Goal: Transaction & Acquisition: Purchase product/service

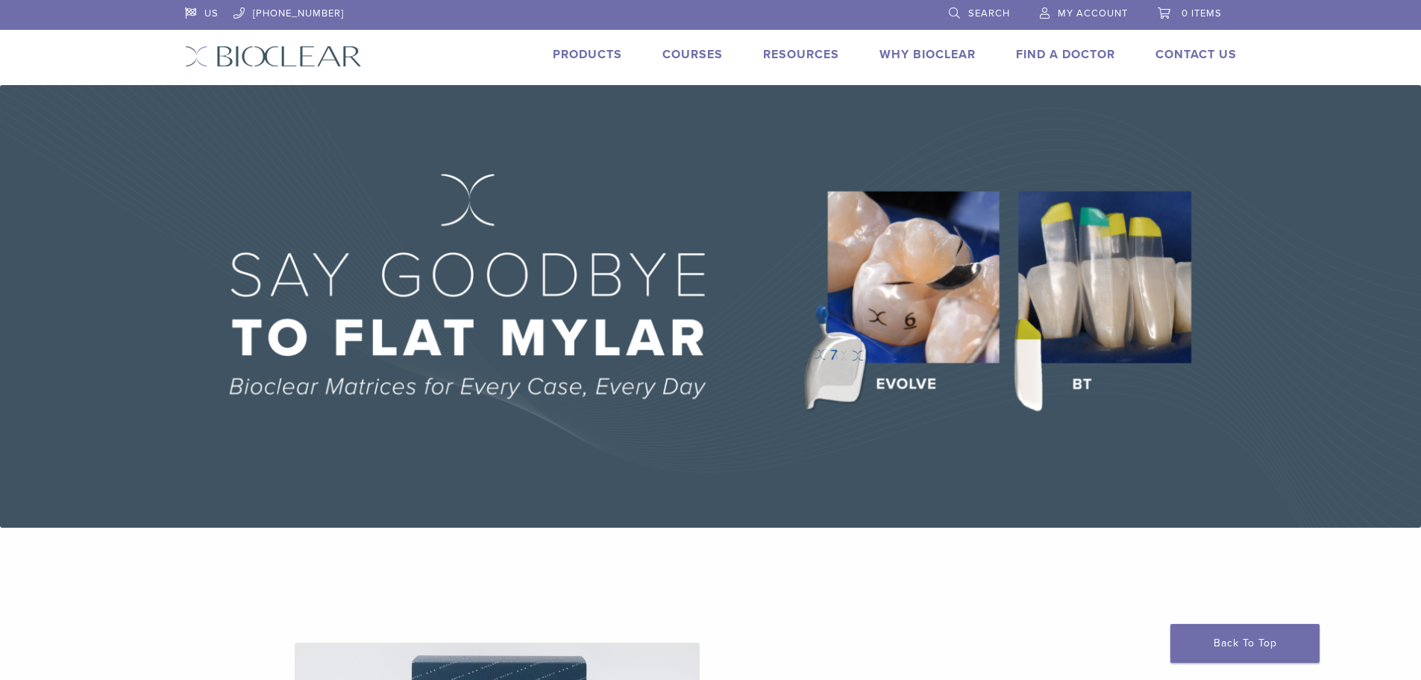
click at [727, 433] on img at bounding box center [710, 306] width 1421 height 442
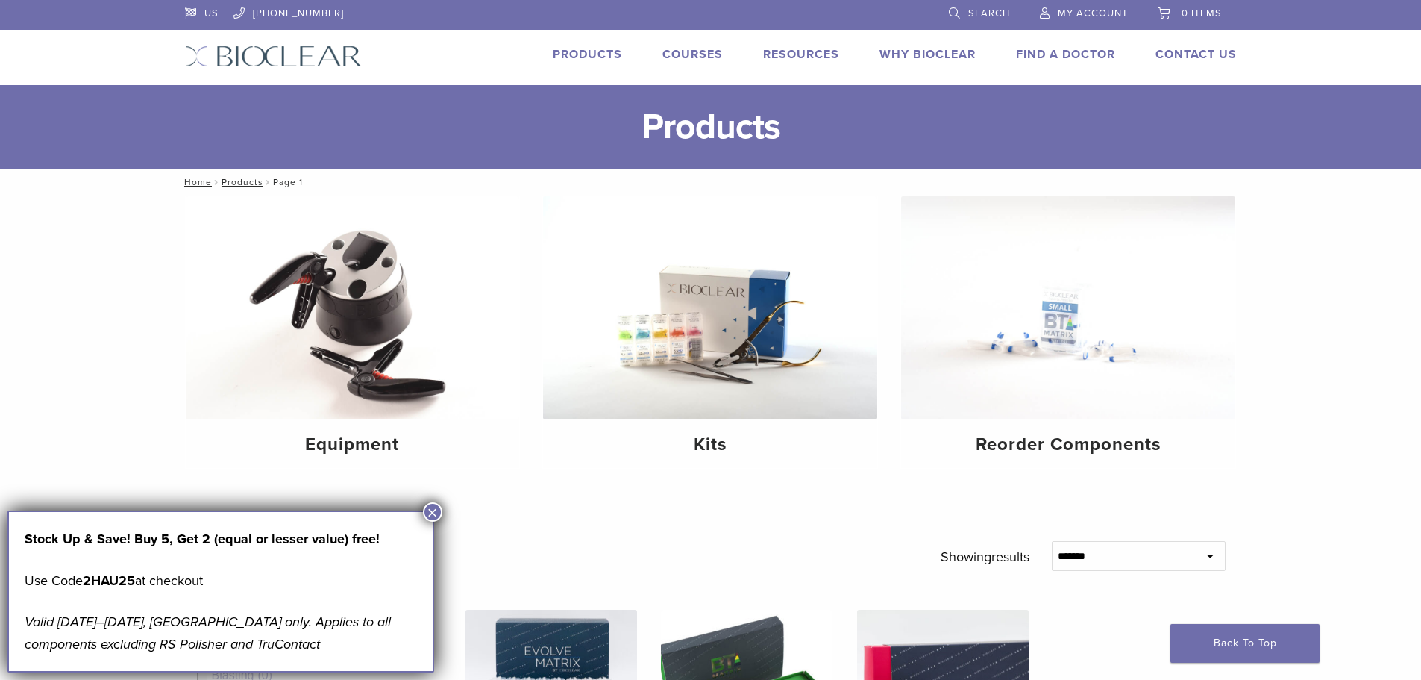
click at [941, 57] on link "Why Bioclear" at bounding box center [928, 54] width 96 height 15
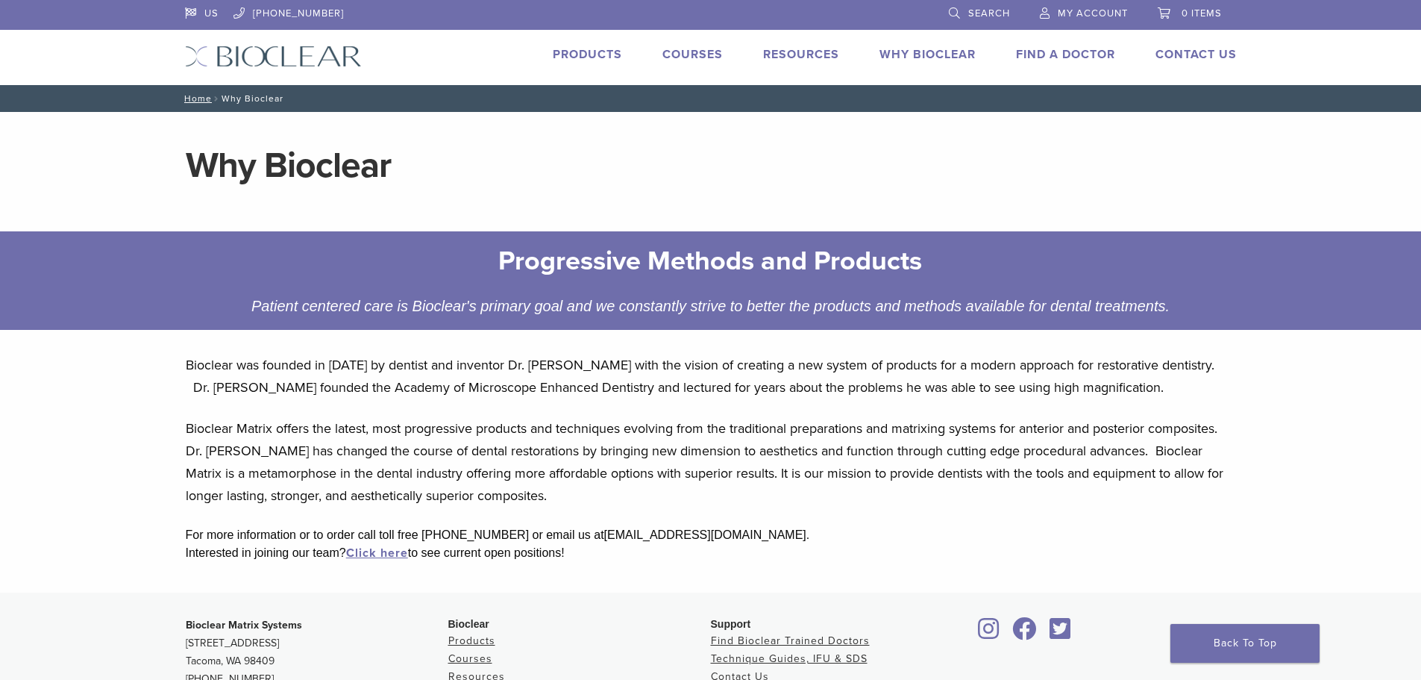
click at [591, 53] on link "Products" at bounding box center [587, 54] width 69 height 15
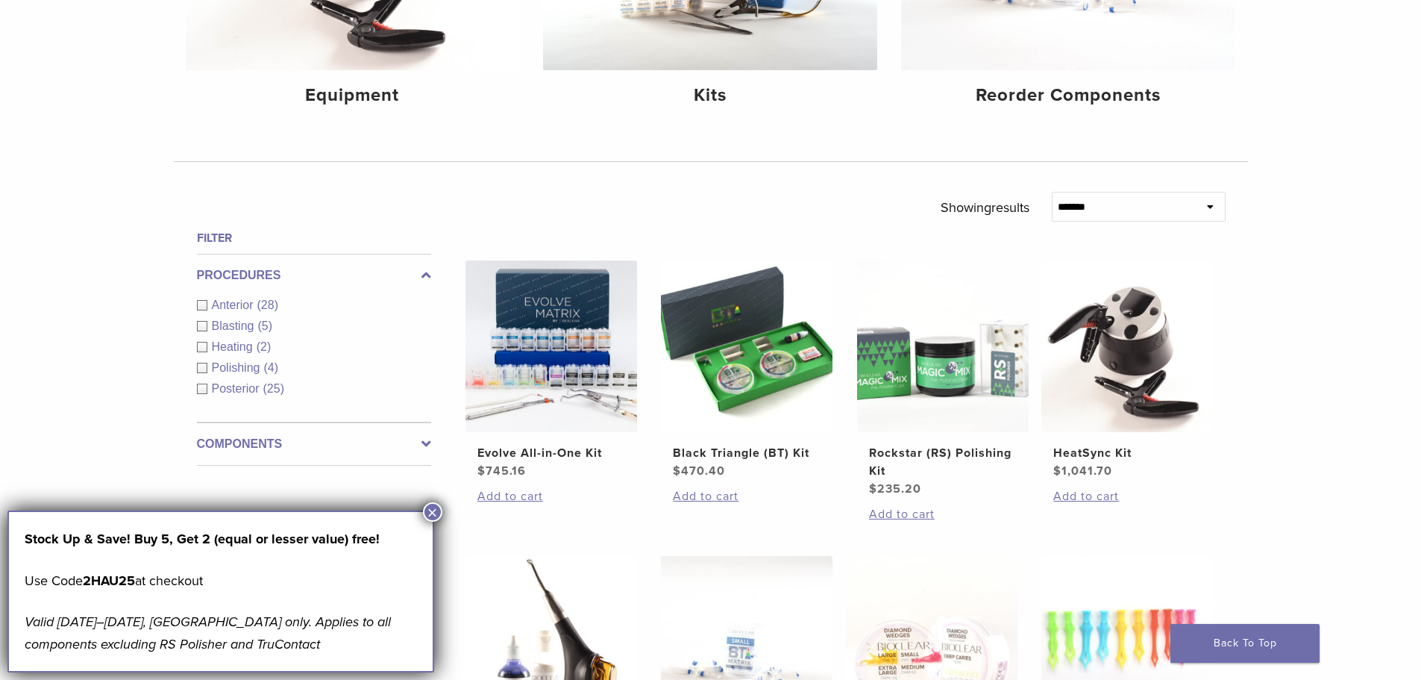
scroll to position [350, 0]
click at [436, 512] on button "×" at bounding box center [432, 511] width 19 height 19
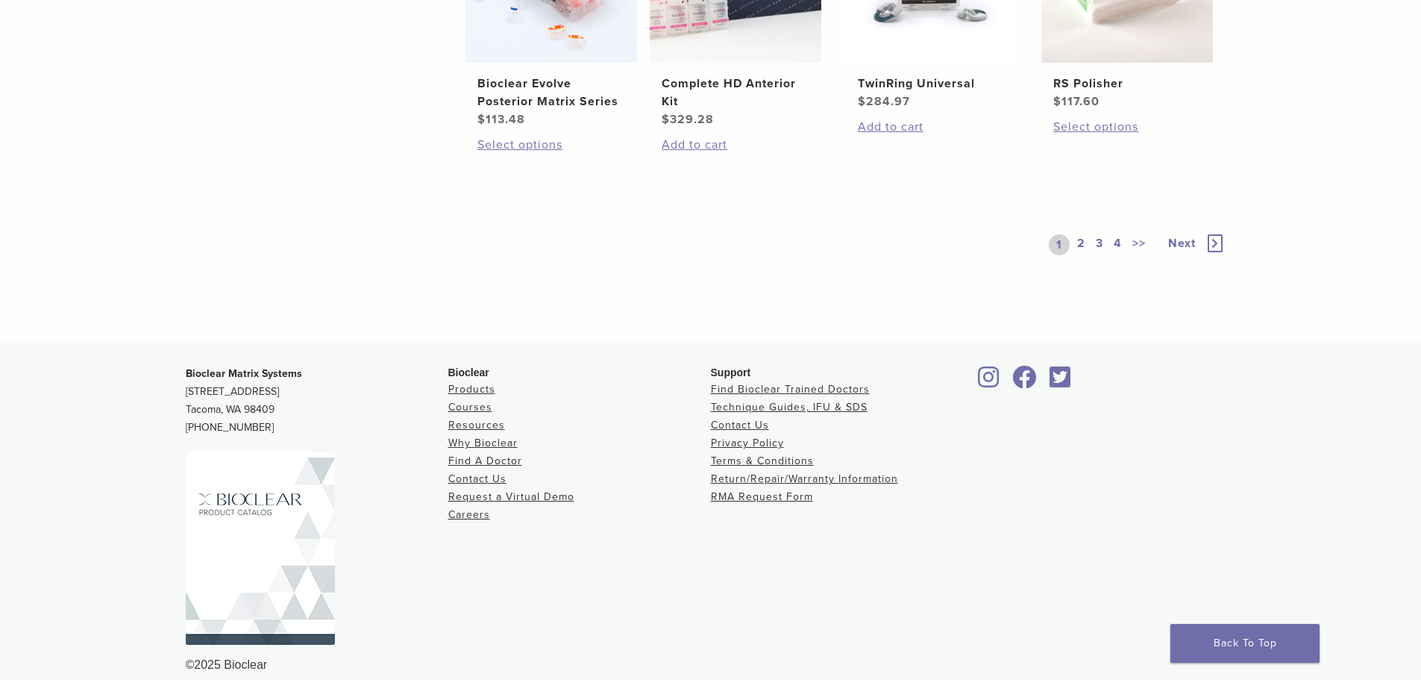
scroll to position [1327, 0]
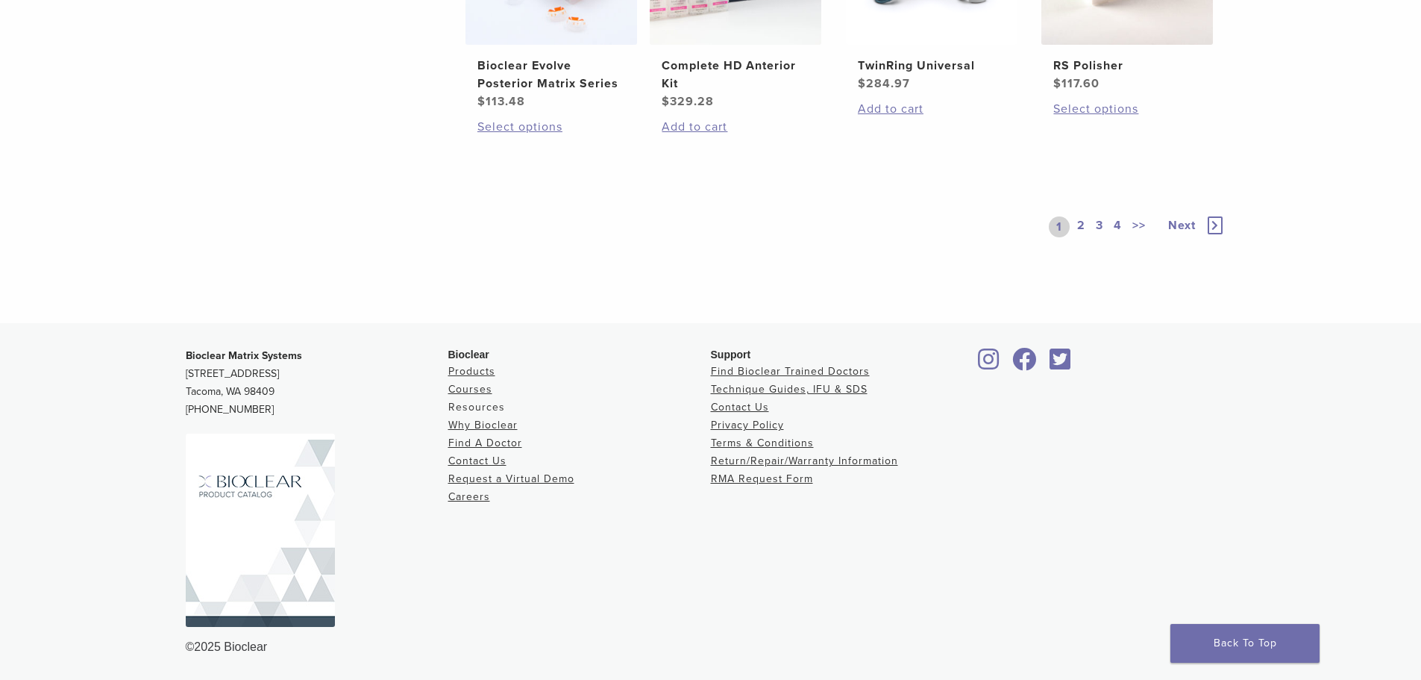
click at [483, 404] on link "Resources" at bounding box center [476, 407] width 57 height 13
click at [250, 490] on img at bounding box center [260, 529] width 149 height 193
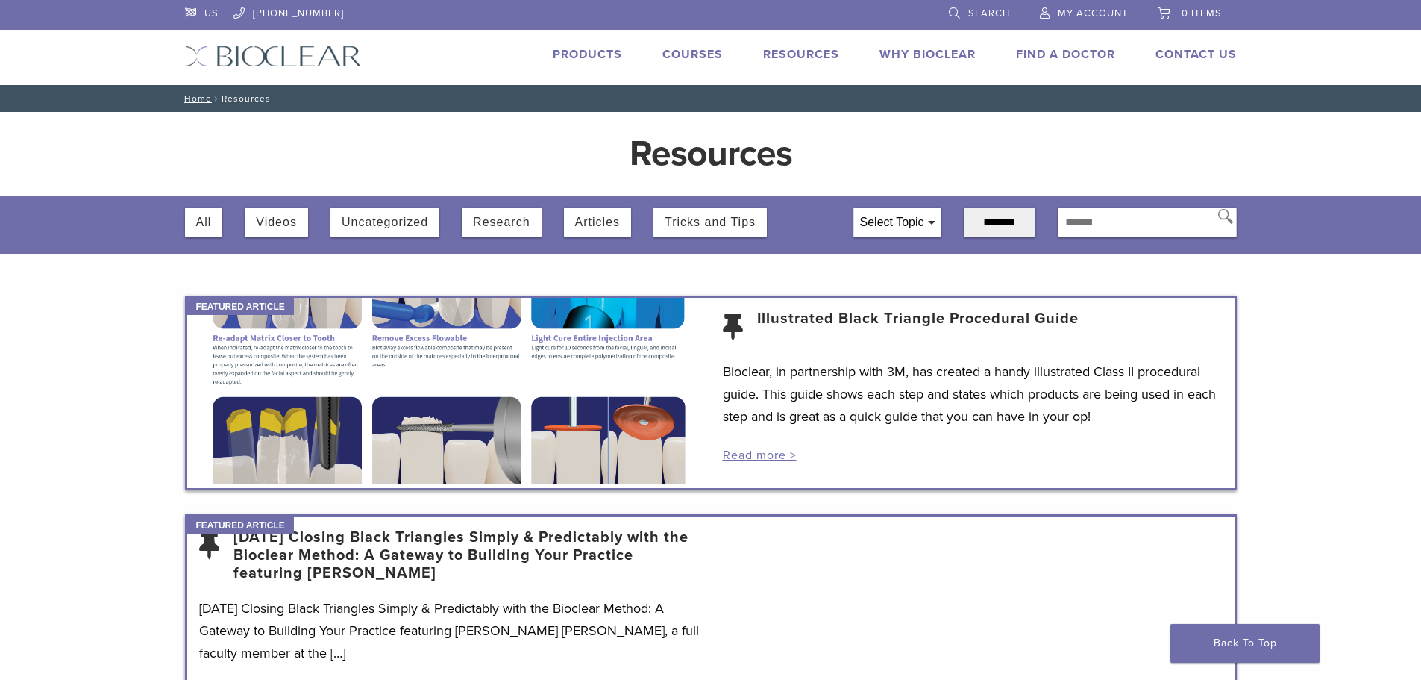
click at [581, 57] on link "Products" at bounding box center [587, 54] width 69 height 15
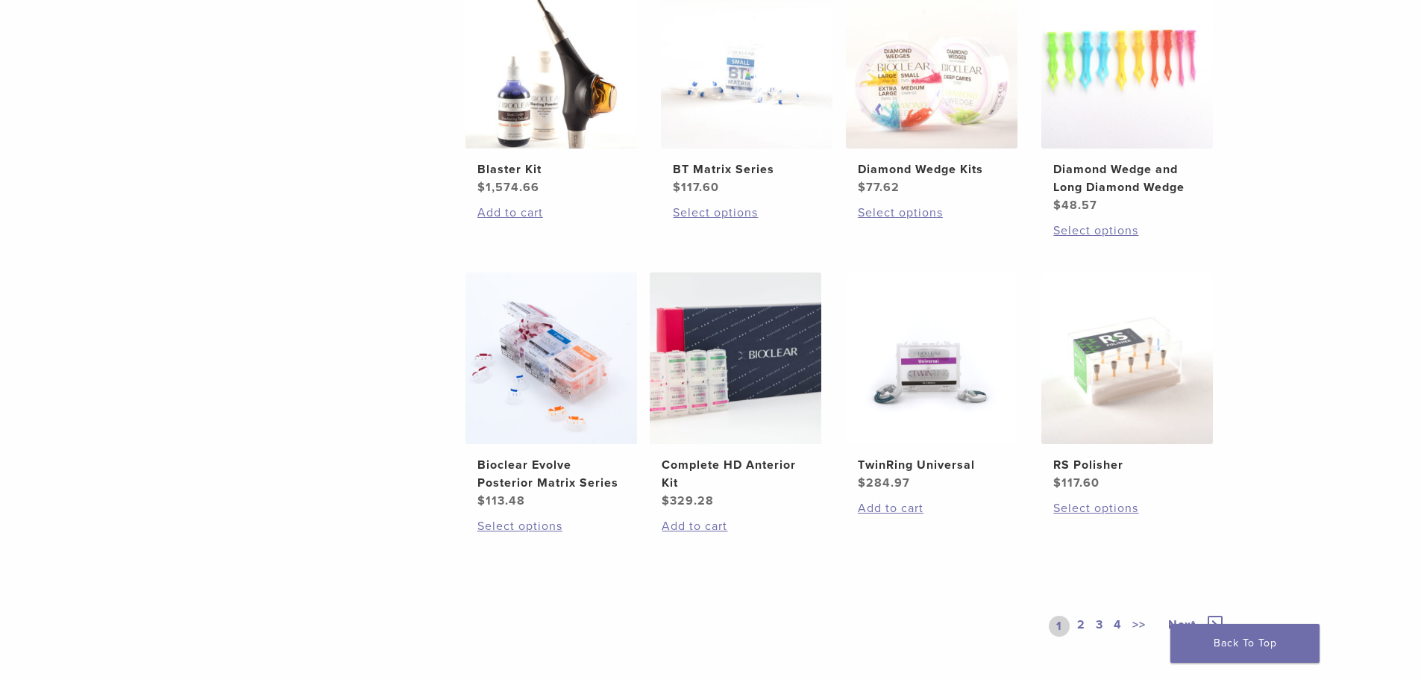
scroll to position [929, 0]
click at [912, 463] on h2 "TwinRing Universal" at bounding box center [932, 464] width 148 height 18
